Goal: Navigation & Orientation: Understand site structure

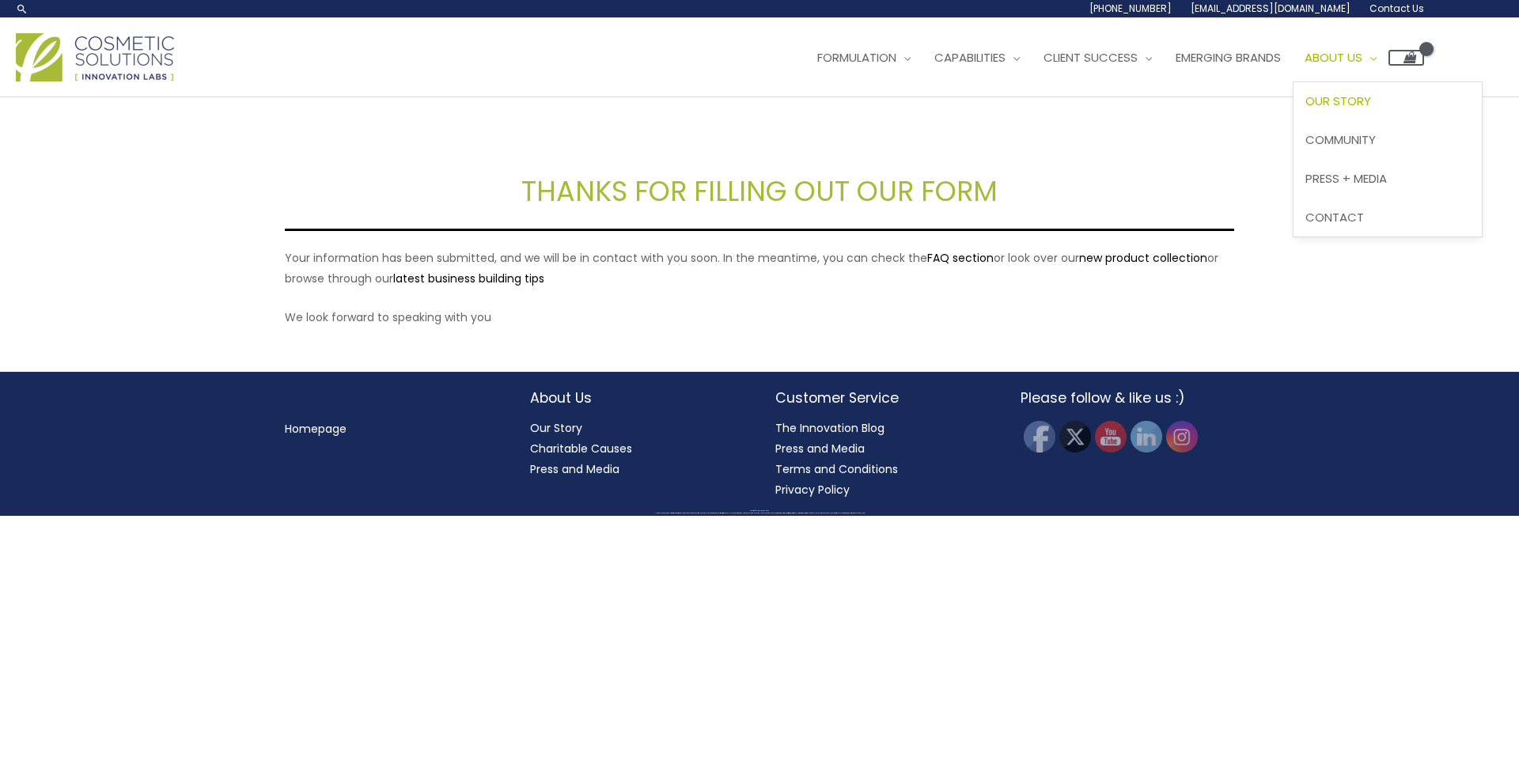
click at [1371, 102] on span "Our Story" at bounding box center [1338, 100] width 65 height 17
click at [1374, 140] on span "Community" at bounding box center [1341, 139] width 71 height 17
click at [1364, 216] on span "Contact" at bounding box center [1334, 217] width 58 height 17
